Goal: Task Accomplishment & Management: Manage account settings

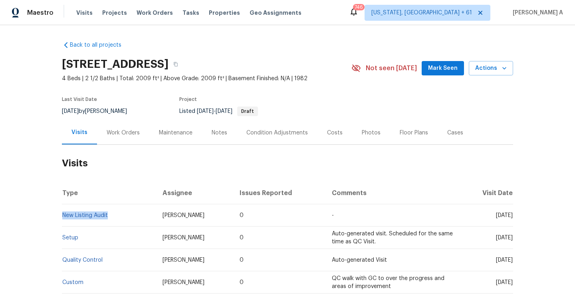
drag, startPoint x: 116, startPoint y: 214, endPoint x: 64, endPoint y: 213, distance: 52.8
click at [64, 213] on td "New Listing Audit" at bounding box center [109, 216] width 94 height 22
copy link "New Listing Audit"
click at [128, 133] on div "Work Orders" at bounding box center [123, 133] width 33 height 8
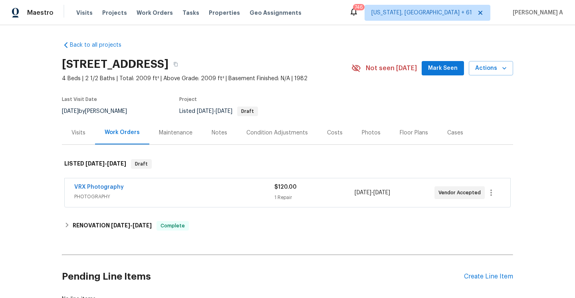
click at [132, 189] on div "VRX Photography" at bounding box center [174, 188] width 200 height 10
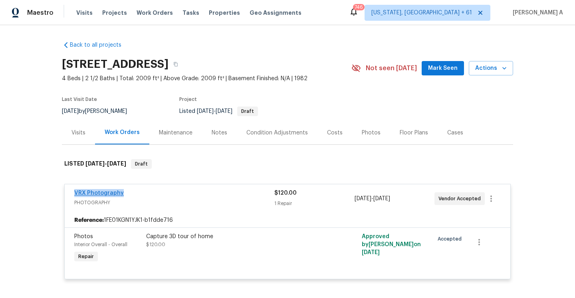
drag, startPoint x: 125, startPoint y: 193, endPoint x: 76, endPoint y: 193, distance: 49.1
click at [76, 193] on div "VRX Photography" at bounding box center [174, 194] width 200 height 10
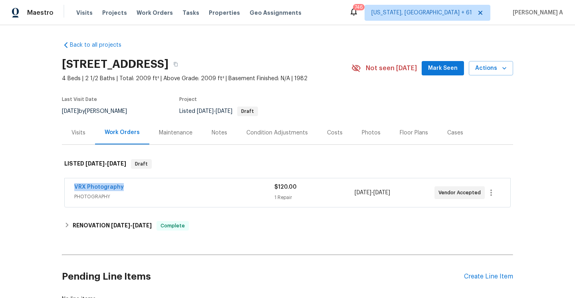
copy link "VRX Photography"
click at [161, 195] on span "PHOTOGRAPHY" at bounding box center [174, 197] width 200 height 8
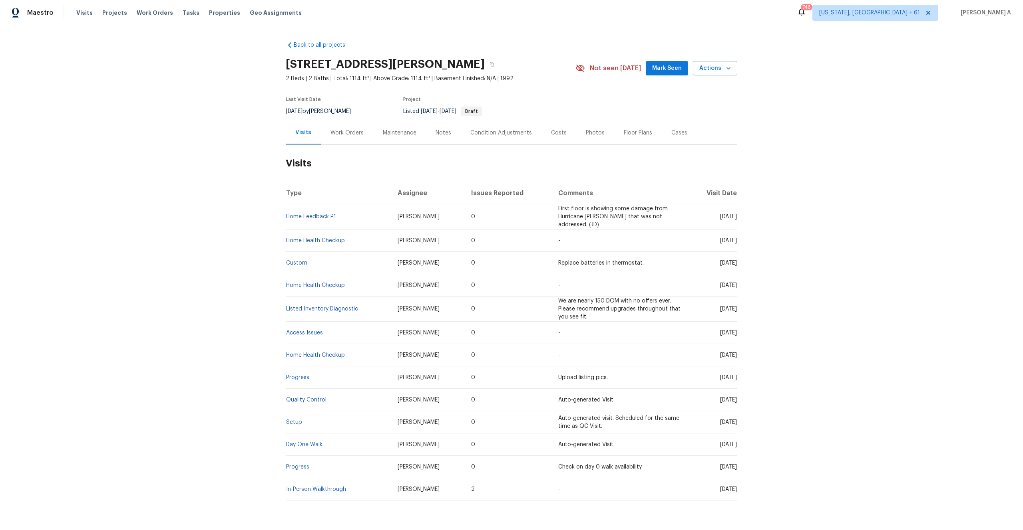
click at [350, 126] on div "Work Orders" at bounding box center [347, 133] width 52 height 24
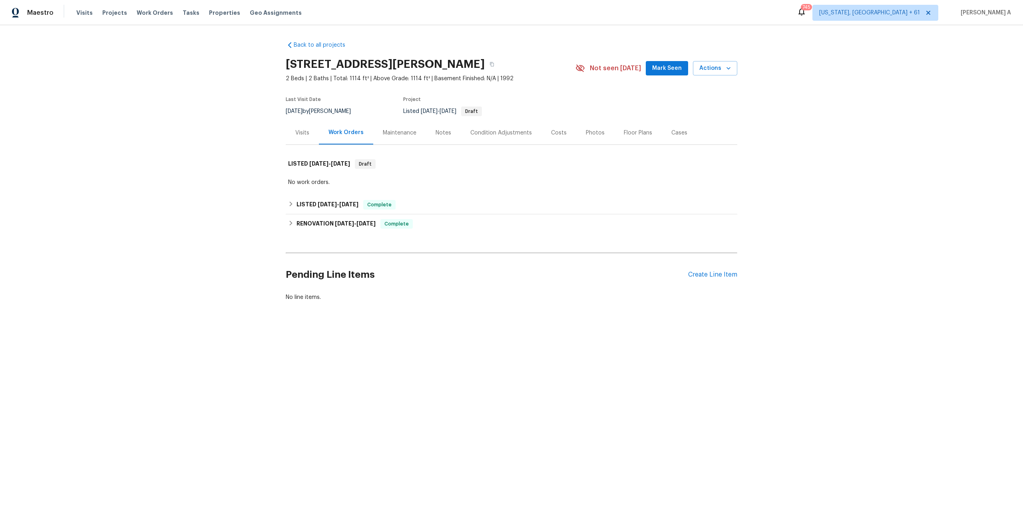
click at [310, 131] on div "Visits" at bounding box center [302, 133] width 33 height 24
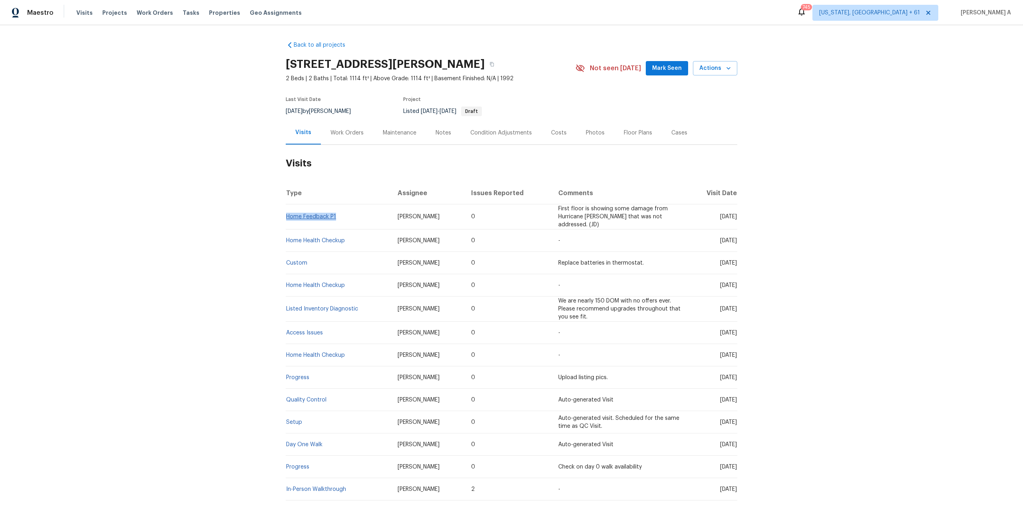
drag, startPoint x: 339, startPoint y: 217, endPoint x: 286, endPoint y: 214, distance: 53.2
click at [286, 214] on td "Home Feedback P1" at bounding box center [338, 217] width 105 height 25
copy link "Home Feedback P1"
click at [358, 134] on div "Work Orders" at bounding box center [346, 133] width 33 height 8
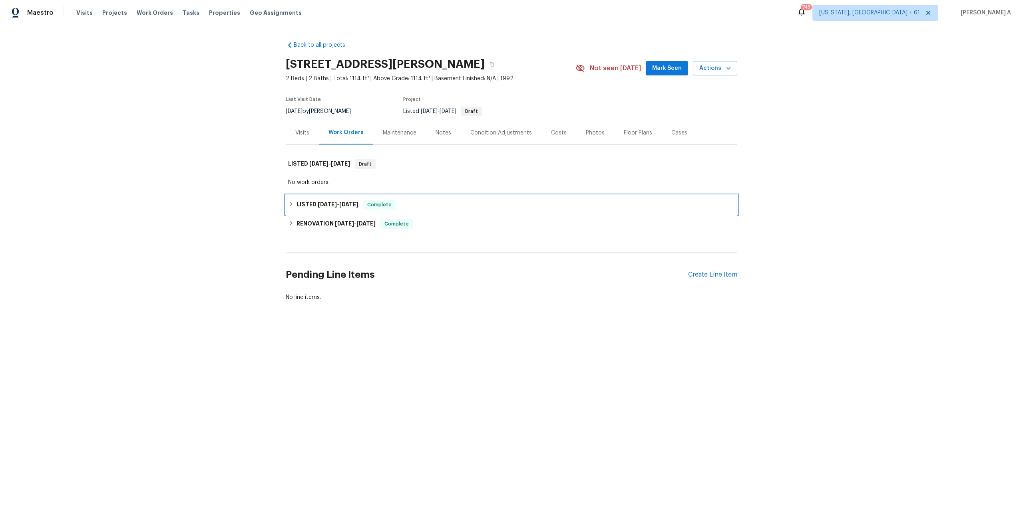
click at [369, 203] on span "Complete" at bounding box center [379, 205] width 31 height 8
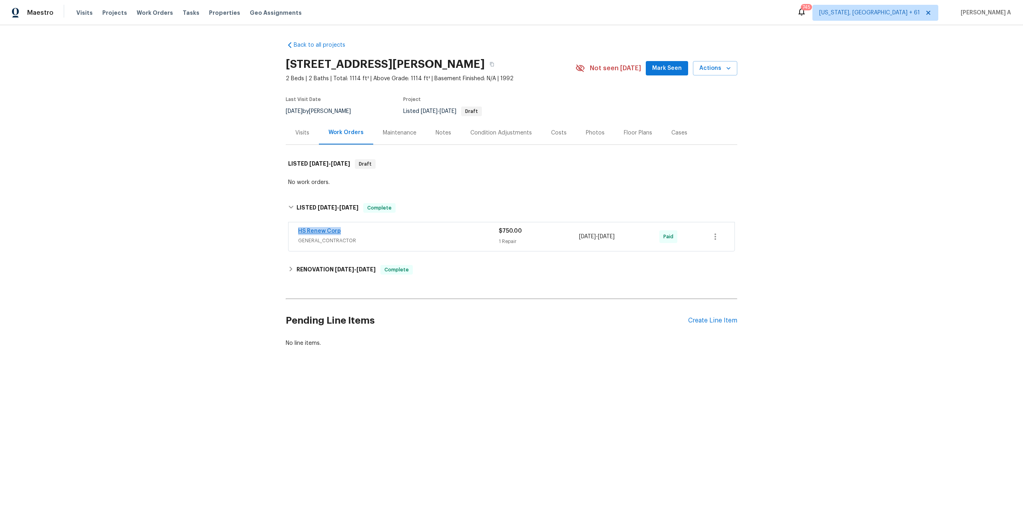
drag, startPoint x: 353, startPoint y: 230, endPoint x: 299, endPoint y: 229, distance: 53.5
click at [299, 229] on div "HS Renew Corp" at bounding box center [398, 232] width 201 height 10
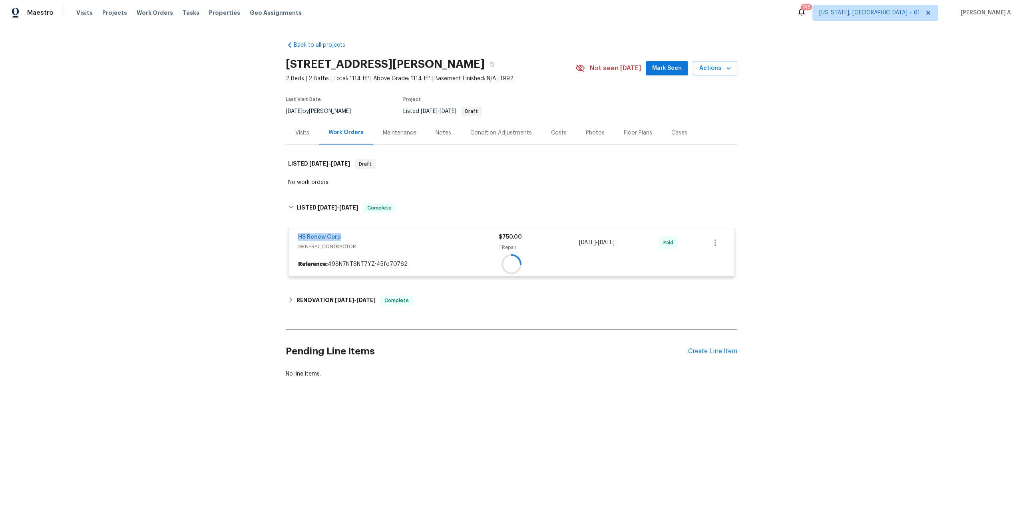
copy link "HS Renew Corp"
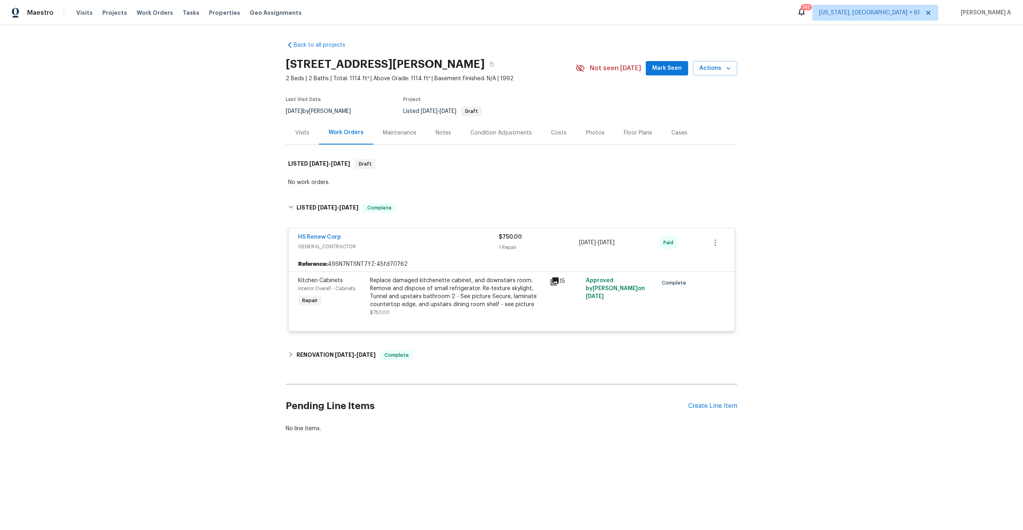
click at [306, 136] on div "Visits" at bounding box center [302, 133] width 14 height 8
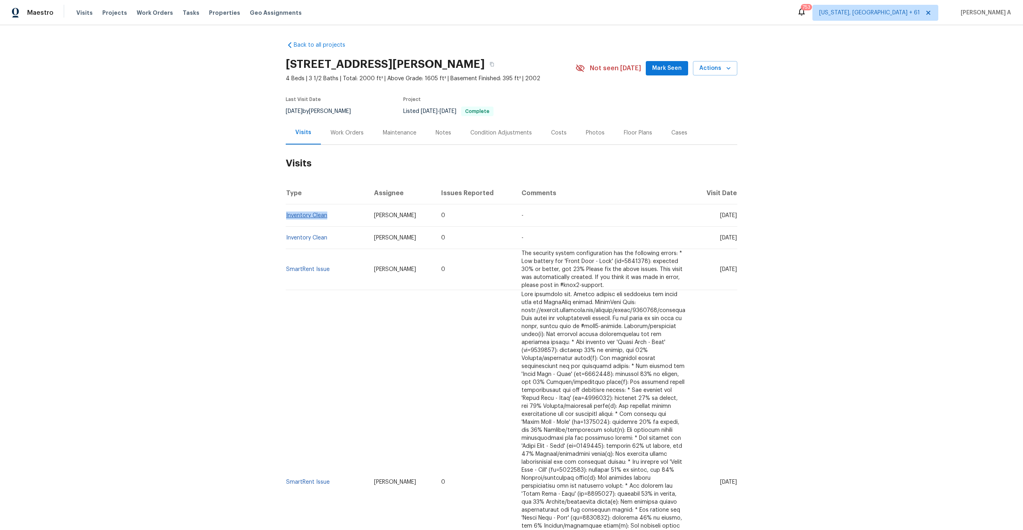
drag, startPoint x: 333, startPoint y: 219, endPoint x: 286, endPoint y: 218, distance: 46.7
click at [286, 218] on td "Inventory Clean" at bounding box center [327, 216] width 82 height 22
copy link "Inventory Clean"
click at [348, 137] on div "Work Orders" at bounding box center [347, 133] width 52 height 24
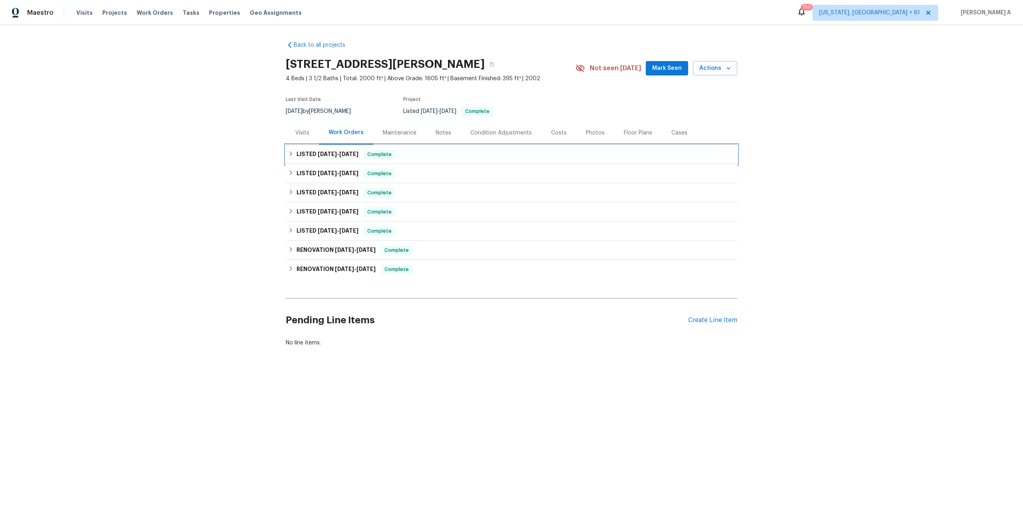
click at [353, 159] on div "LISTED 9/28/25 - 10/3/25 Complete" at bounding box center [511, 154] width 451 height 19
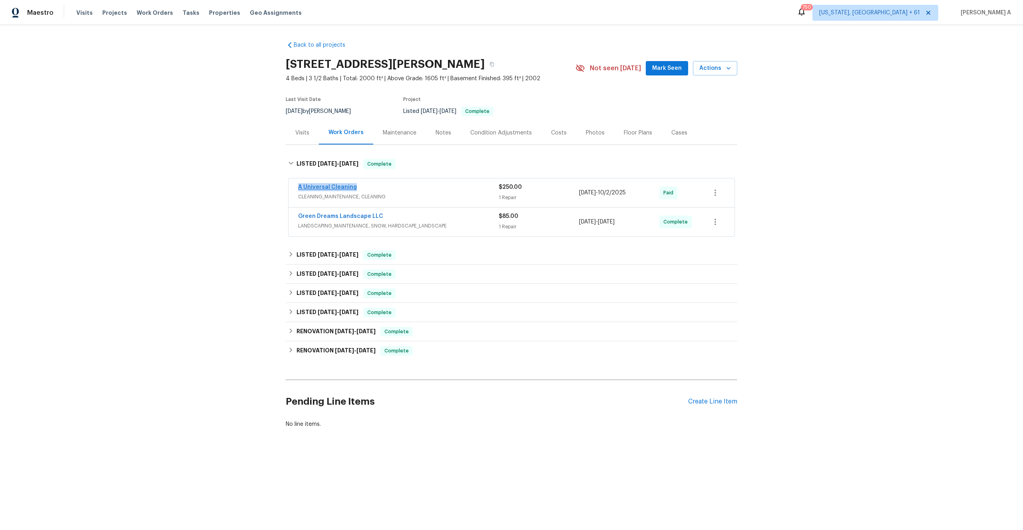
drag, startPoint x: 356, startPoint y: 187, endPoint x: 298, endPoint y: 187, distance: 57.1
click at [298, 187] on div "A Universal Cleaning" at bounding box center [398, 188] width 201 height 10
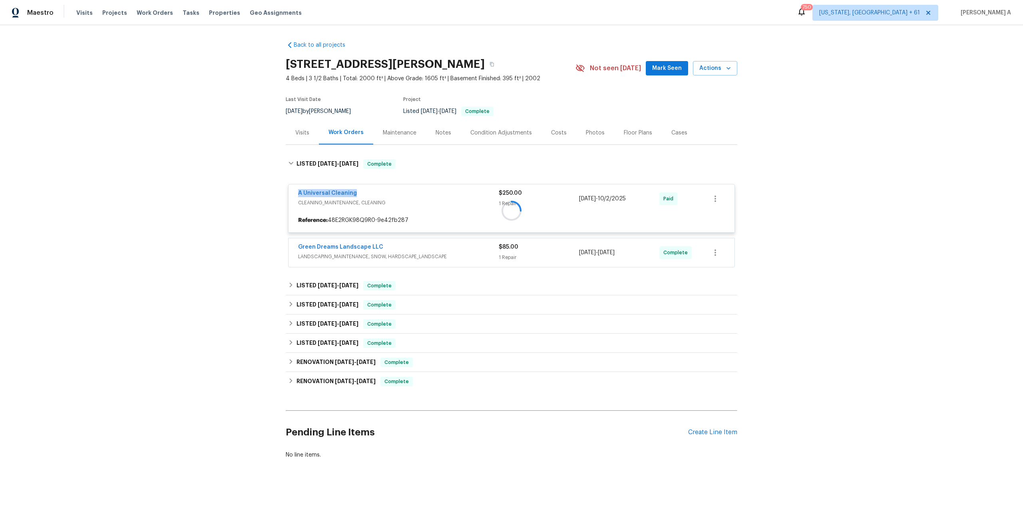
copy link "A Universal Cleaning"
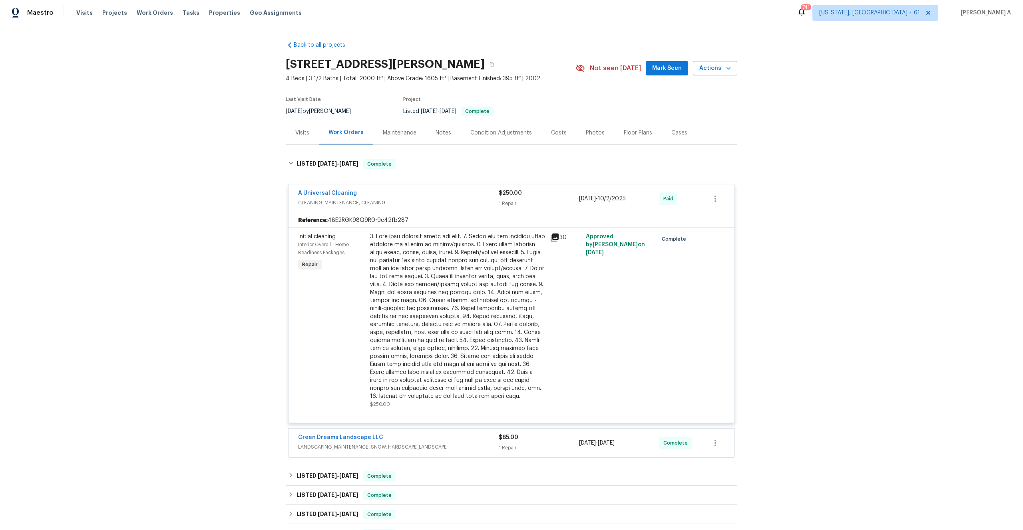
click at [316, 129] on div "Visits" at bounding box center [302, 133] width 33 height 24
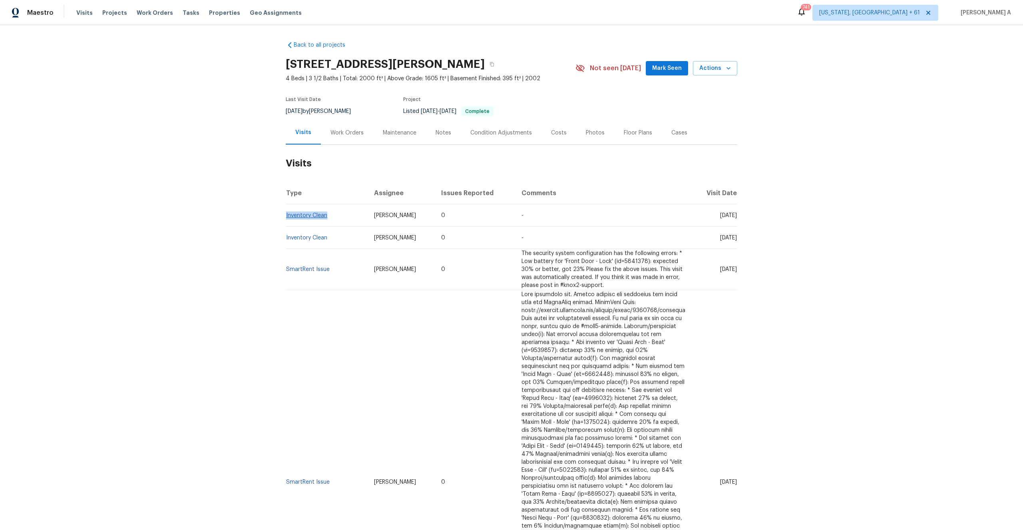
drag, startPoint x: 330, startPoint y: 217, endPoint x: 286, endPoint y: 216, distance: 44.3
click at [286, 216] on td "Inventory Clean" at bounding box center [327, 216] width 82 height 22
copy link "Inventory Clean"
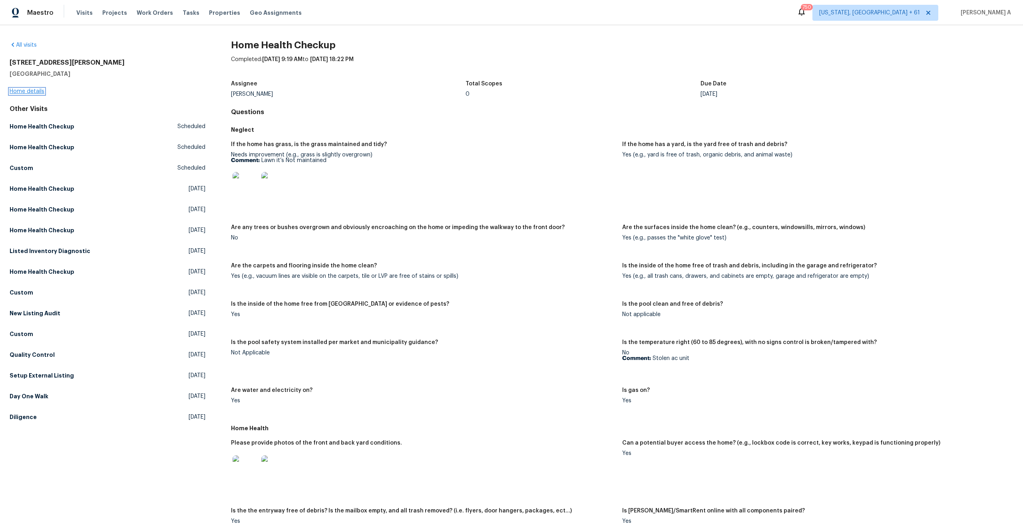
click at [33, 92] on link "Home details" at bounding box center [27, 92] width 35 height 6
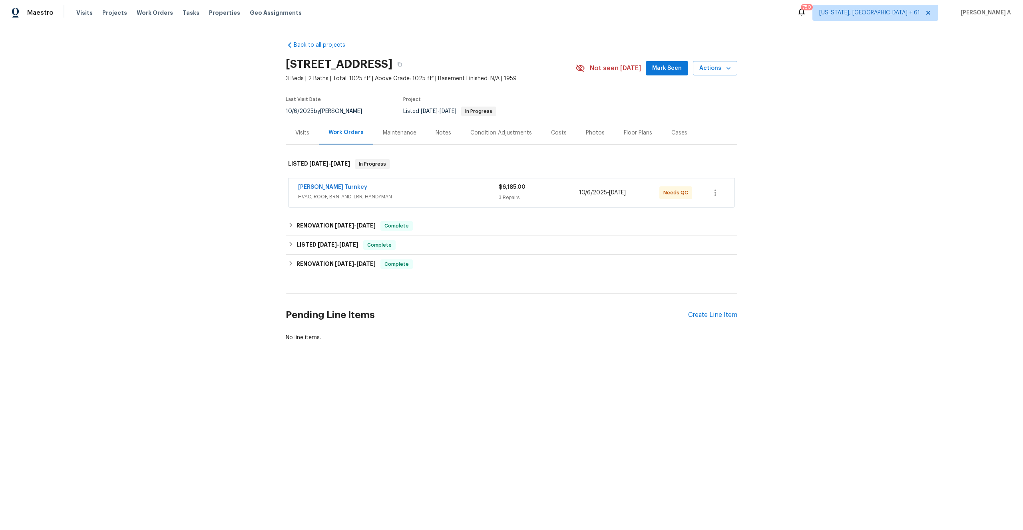
click at [311, 143] on div "Visits" at bounding box center [302, 133] width 33 height 24
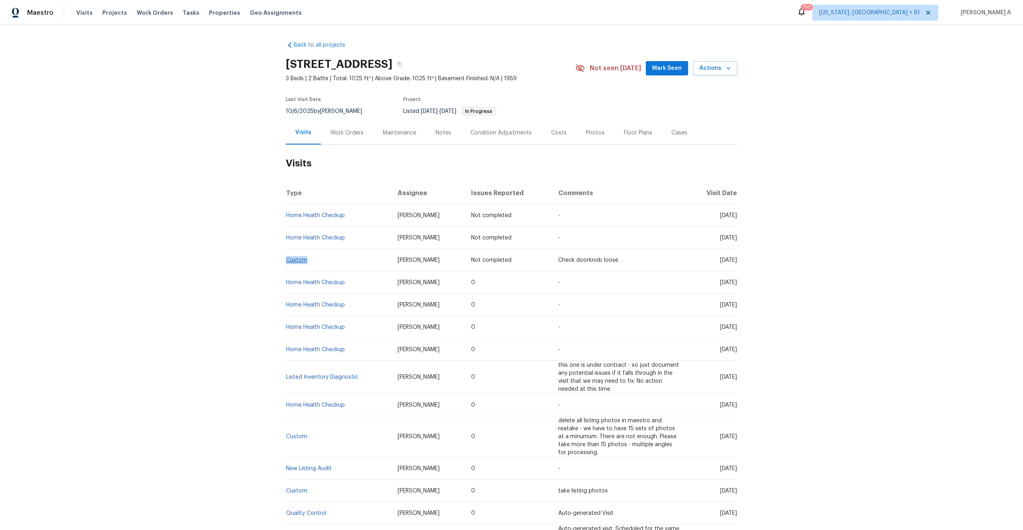
drag, startPoint x: 312, startPoint y: 261, endPoint x: 287, endPoint y: 261, distance: 24.8
click at [287, 261] on td "Custom" at bounding box center [338, 260] width 105 height 22
copy link "Custom"
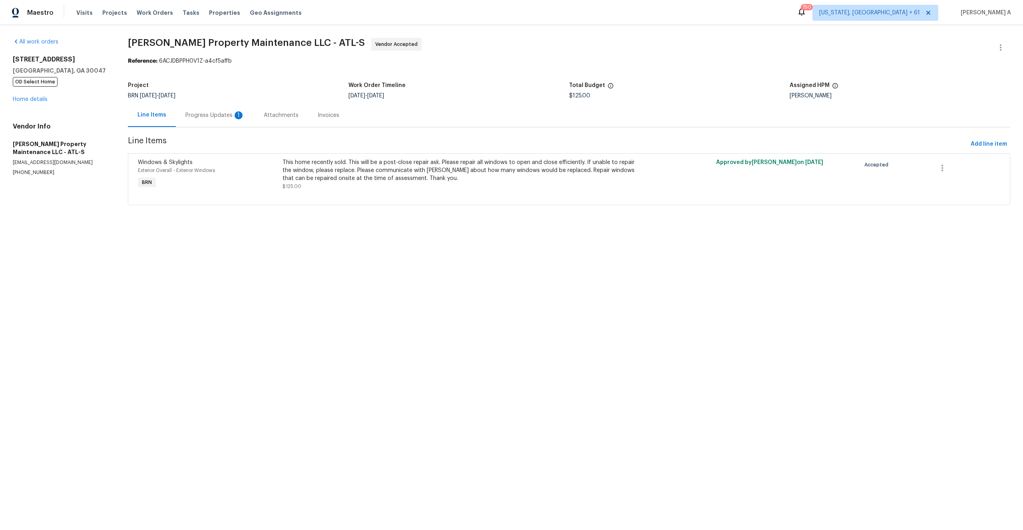
click at [214, 123] on div "Progress Updates 1" at bounding box center [215, 115] width 78 height 24
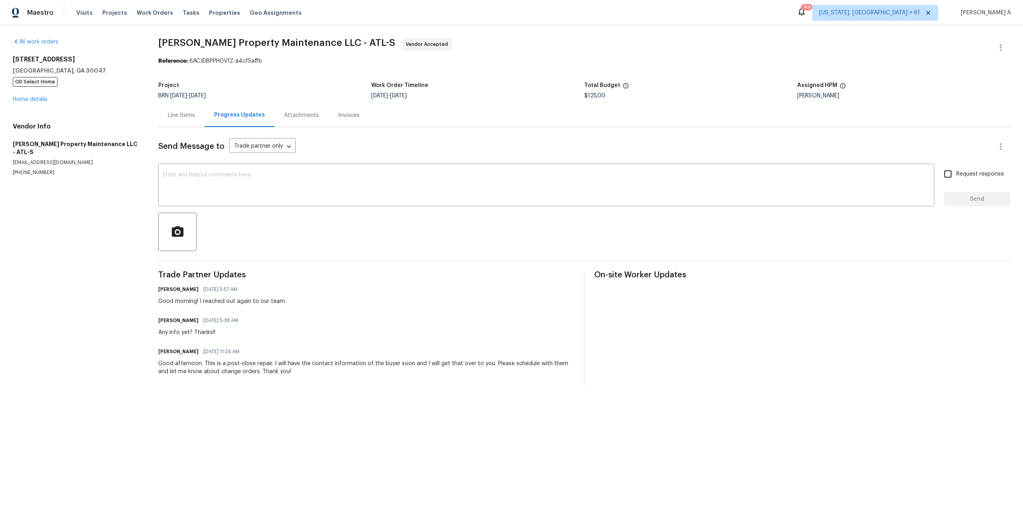
click at [276, 274] on span "Trade Partner Updates" at bounding box center [366, 275] width 416 height 8
click at [169, 118] on div "Line Items" at bounding box center [181, 115] width 27 height 8
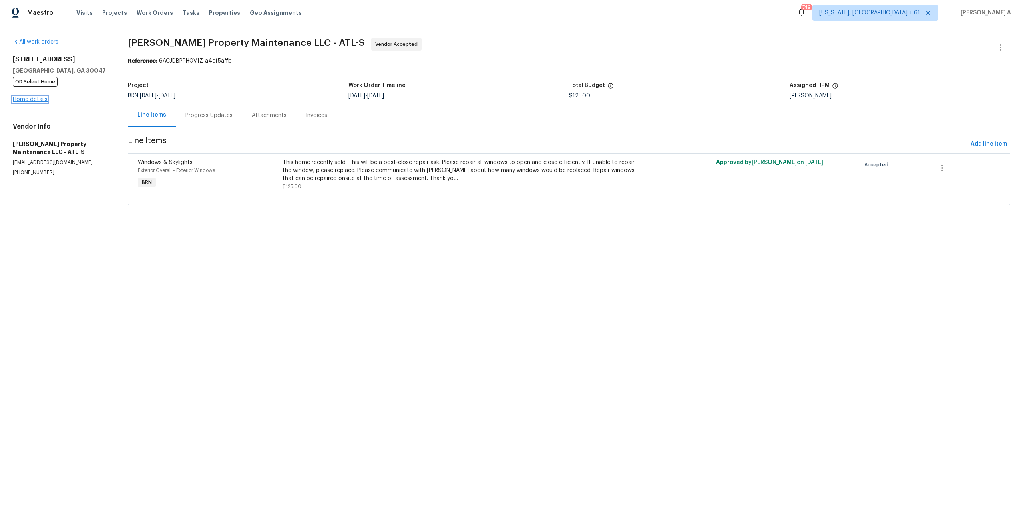
click at [44, 99] on link "Home details" at bounding box center [30, 100] width 35 height 6
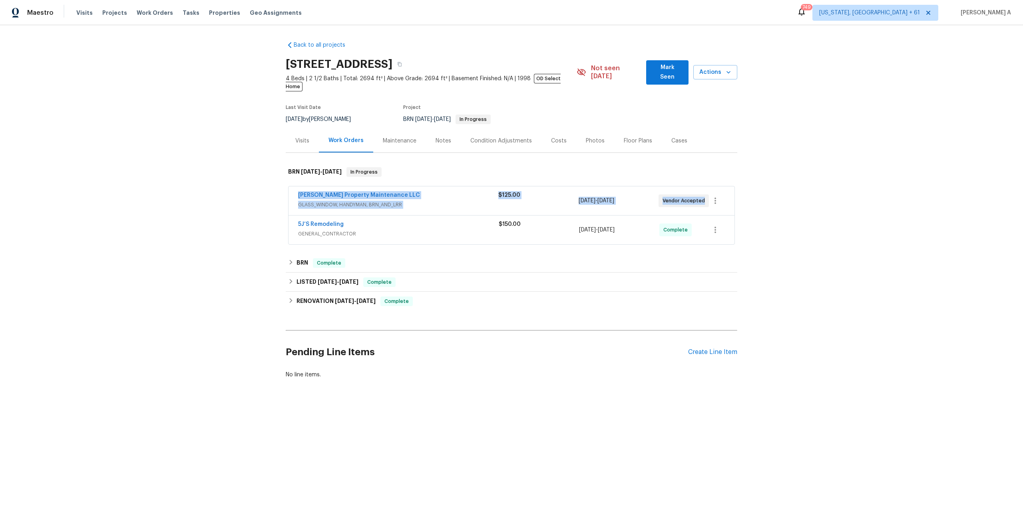
drag, startPoint x: 296, startPoint y: 188, endPoint x: 705, endPoint y: 191, distance: 408.2
click at [705, 191] on div "[PERSON_NAME] Property Maintenance LLC GLASS_WINDOW, HANDYMAN, BRN_AND_LRR $125…" at bounding box center [511, 201] width 446 height 29
copy div "[PERSON_NAME] Property Maintenance LLC GLASS_WINDOW, HANDYMAN, BRN_AND_LRR $125…"
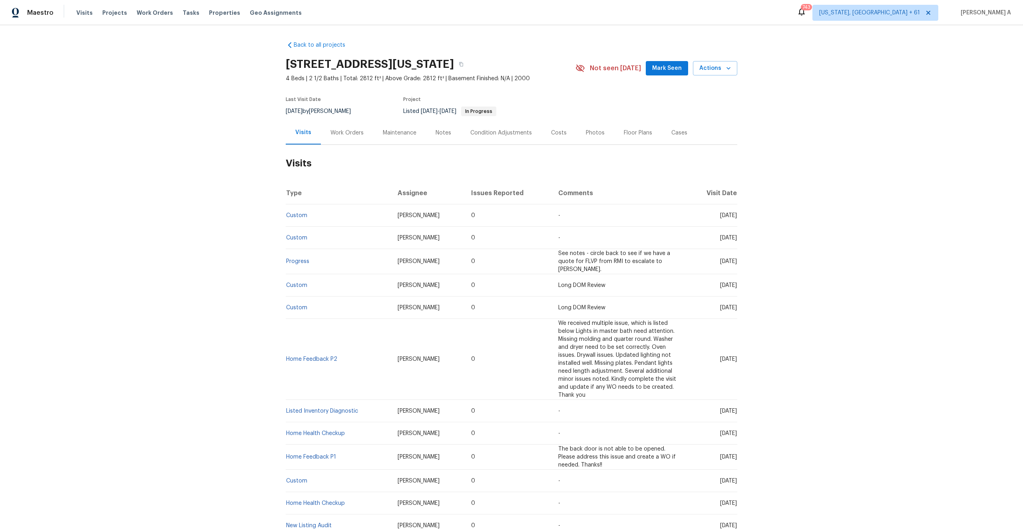
click at [355, 129] on div "Work Orders" at bounding box center [346, 133] width 33 height 8
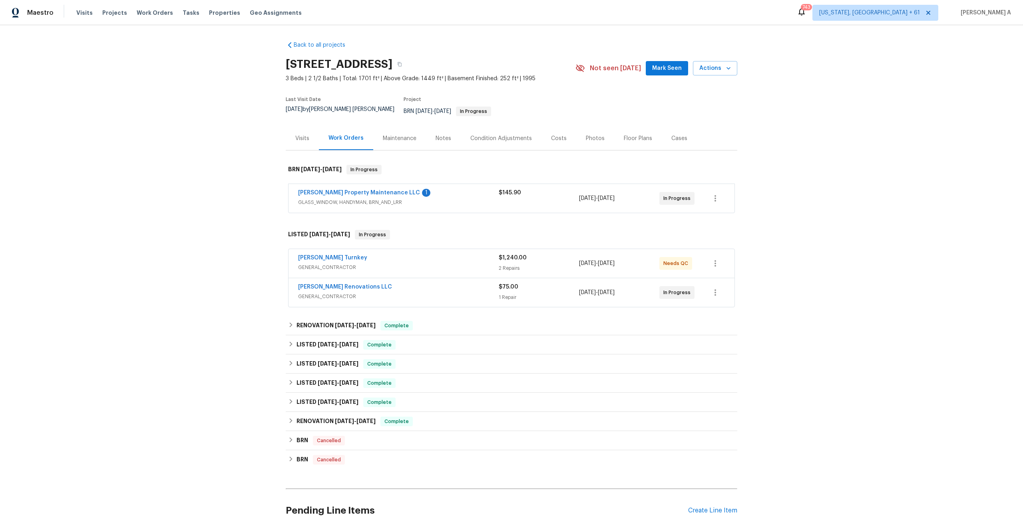
click at [455, 283] on div "[PERSON_NAME] Renovations LLC" at bounding box center [398, 288] width 201 height 10
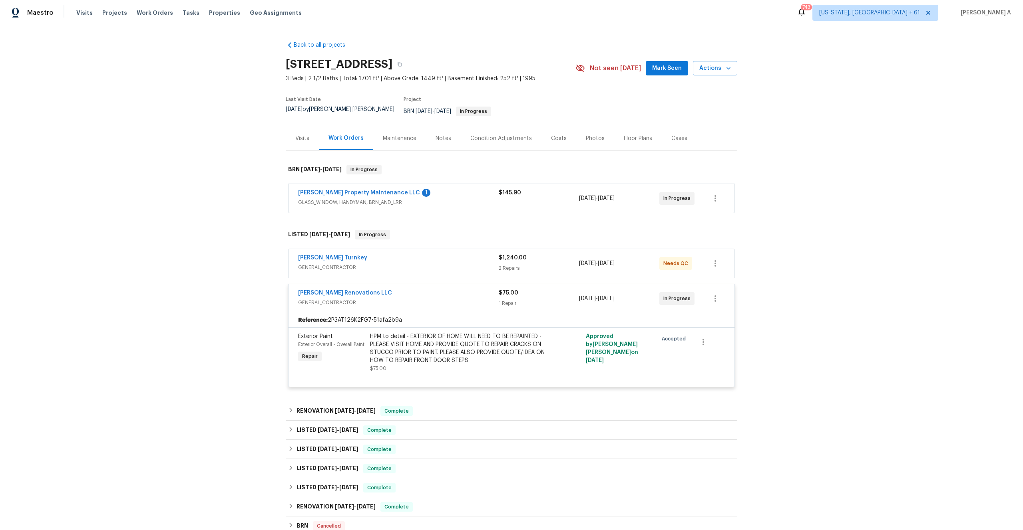
click at [464, 290] on div "[PERSON_NAME] Renovations LLC" at bounding box center [398, 294] width 201 height 10
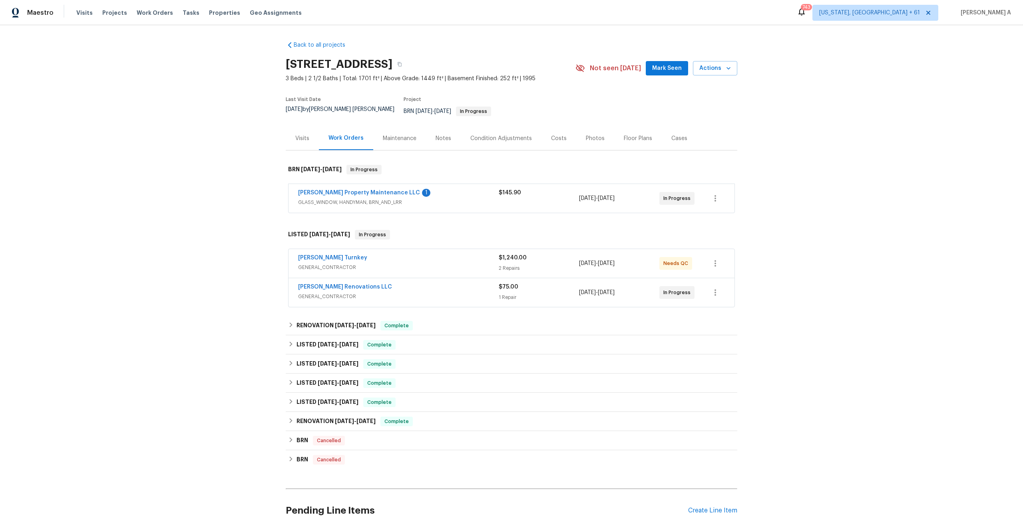
click at [447, 264] on span "GENERAL_CONTRACTOR" at bounding box center [398, 268] width 201 height 8
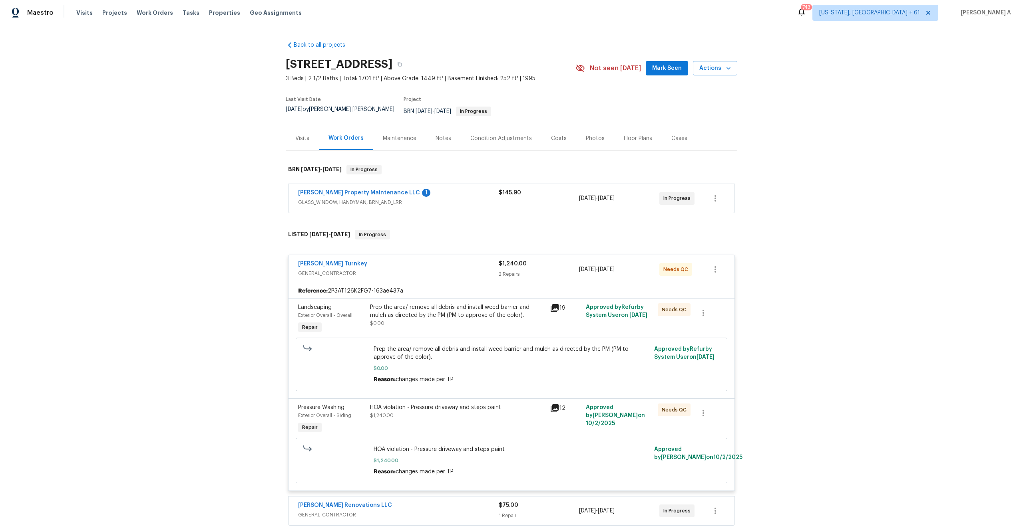
click at [447, 260] on div "[PERSON_NAME] Turnkey" at bounding box center [398, 265] width 201 height 10
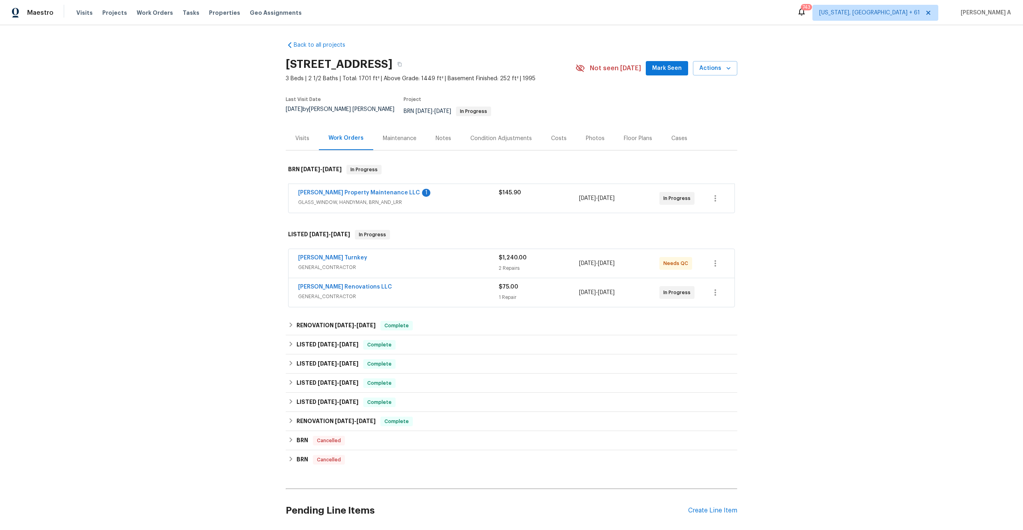
click at [423, 205] on div "Glen Property Maintenance LLC 1 GLASS_WINDOW, HANDYMAN, BRN_AND_LRR $145.90 10/…" at bounding box center [511, 198] width 446 height 29
click at [419, 199] on span "GLASS_WINDOW, HANDYMAN, BRN_AND_LRR" at bounding box center [398, 203] width 201 height 8
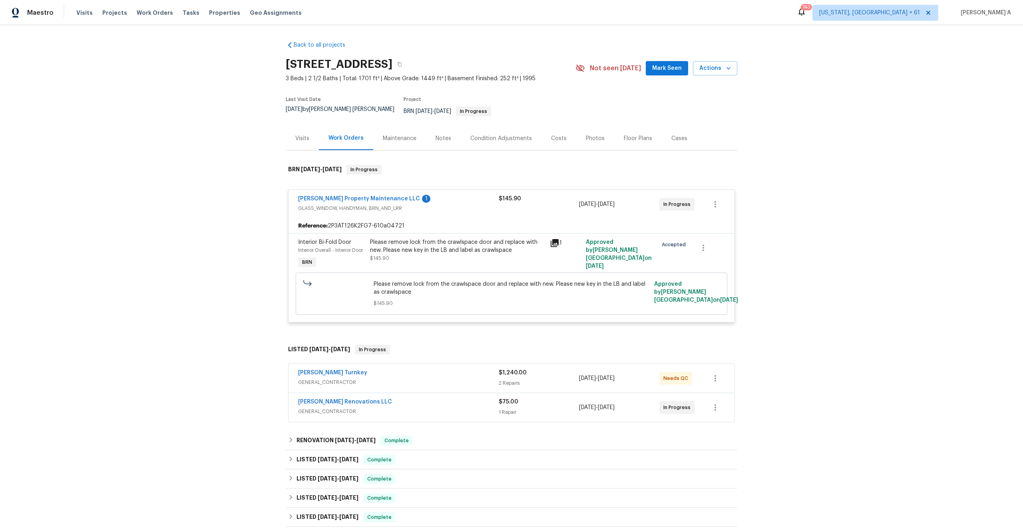
click at [296, 194] on div "Glen Property Maintenance LLC 1 GLASS_WINDOW, HANDYMAN, BRN_AND_LRR $145.90 10/…" at bounding box center [511, 204] width 446 height 29
click at [312, 196] on link "Glen Property Maintenance LLC" at bounding box center [359, 199] width 122 height 6
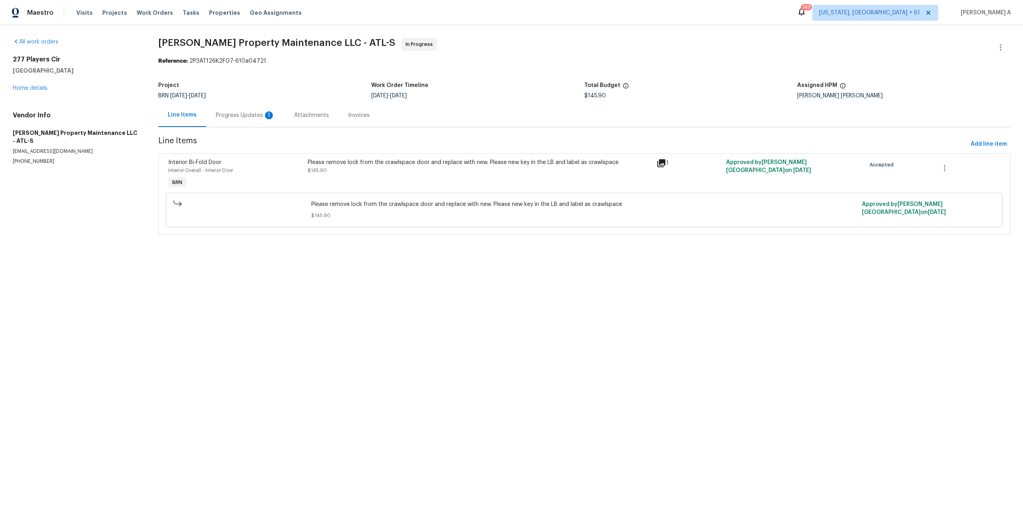
click at [252, 119] on div "Progress Updates 1" at bounding box center [245, 115] width 59 height 8
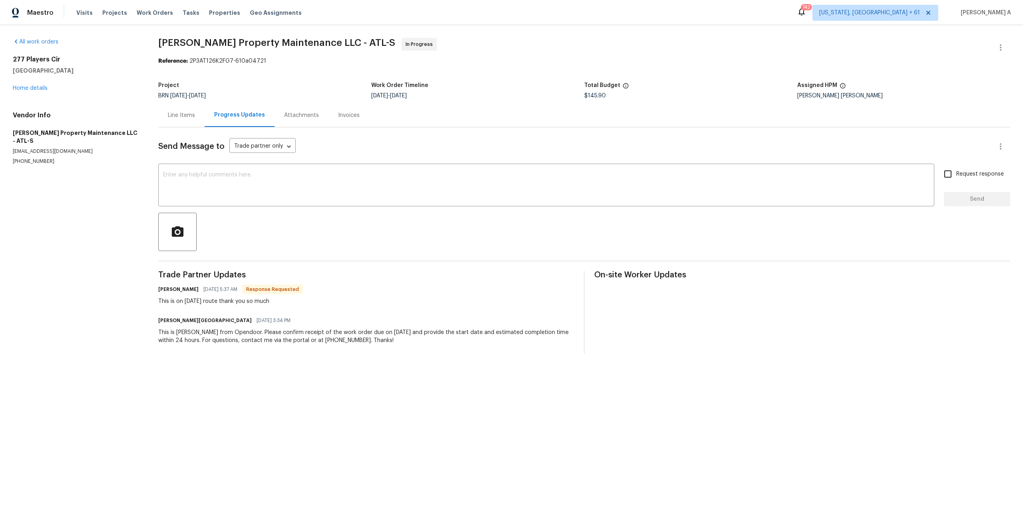
click at [239, 303] on div "This is on today’s route thank you so much" at bounding box center [230, 302] width 145 height 8
copy div "This is on today’s route thank you so much"
